Goal: Task Accomplishment & Management: Manage account settings

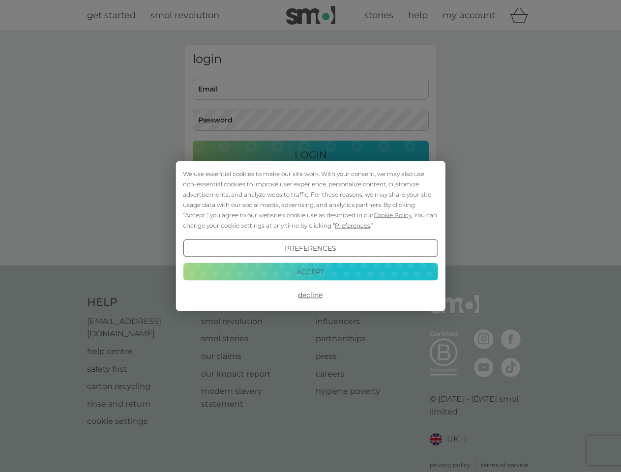
click at [393, 215] on span "Cookie Policy" at bounding box center [393, 214] width 38 height 7
click at [352, 225] on div "login Email Password Login ● ● ● ● ● ● ● ● ● ● ● ● ● ● ● ● ● ● ● ● ● ● ● ● ● ● …" at bounding box center [310, 148] width 251 height 207
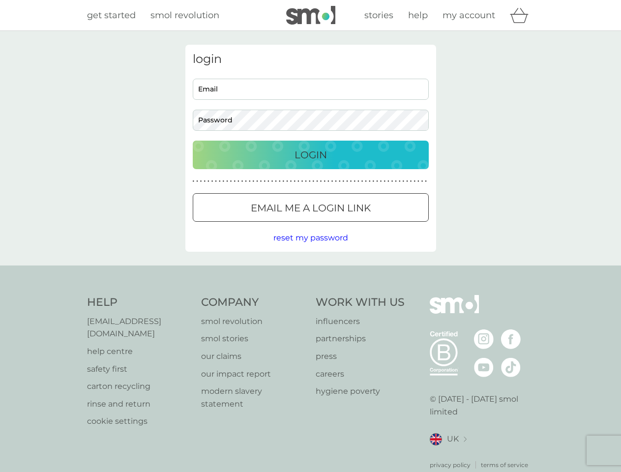
click at [310, 248] on div "login Email Password Login ● ● ● ● ● ● ● ● ● ● ● ● ● ● ● ● ● ● ● ● ● ● ● ● ● ● …" at bounding box center [310, 148] width 251 height 207
click at [310, 295] on div "Help [EMAIL_ADDRESS][DOMAIN_NAME] help centre safety first carton recycling rin…" at bounding box center [311, 382] width 448 height 175
click at [310, 271] on div "Help [EMAIL_ADDRESS][DOMAIN_NAME] help centre safety first carton recycling rin…" at bounding box center [310, 383] width 621 height 234
